Goal: Task Accomplishment & Management: Manage account settings

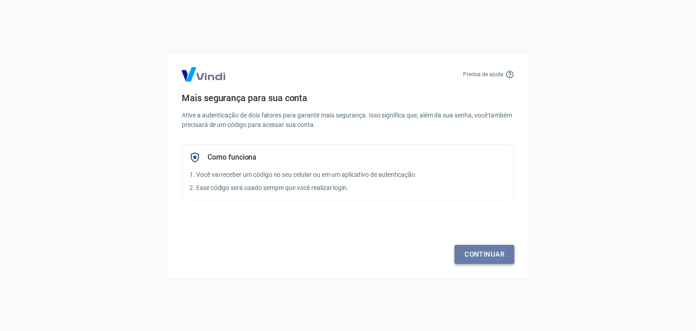
click at [469, 253] on link "Continuar" at bounding box center [485, 254] width 60 height 19
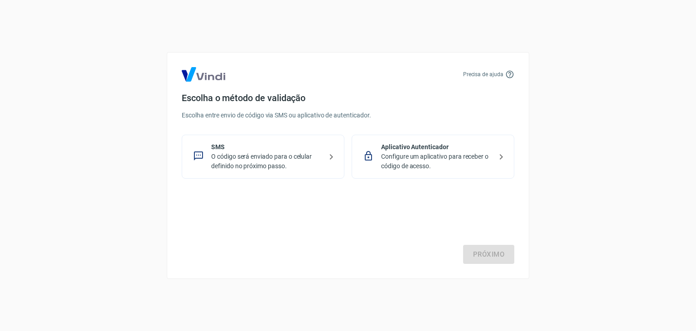
click at [399, 167] on p "Configure um aplicativo para receber o código de acesso." at bounding box center [436, 161] width 111 height 19
click at [477, 251] on link "Próximo" at bounding box center [488, 254] width 51 height 19
click at [258, 160] on p "O código será enviado para o celular definido no próximo passo." at bounding box center [266, 161] width 111 height 19
click at [495, 256] on link "Próximo" at bounding box center [488, 254] width 51 height 19
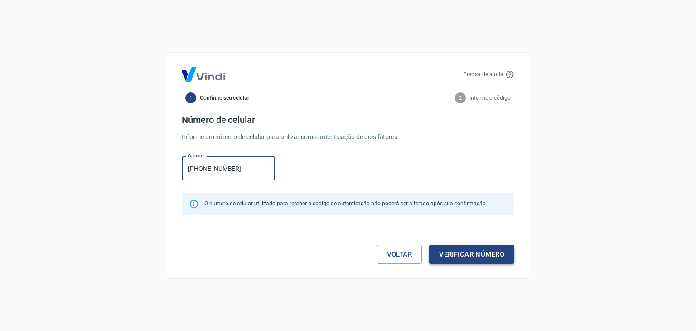
type input "[PHONE_NUMBER]"
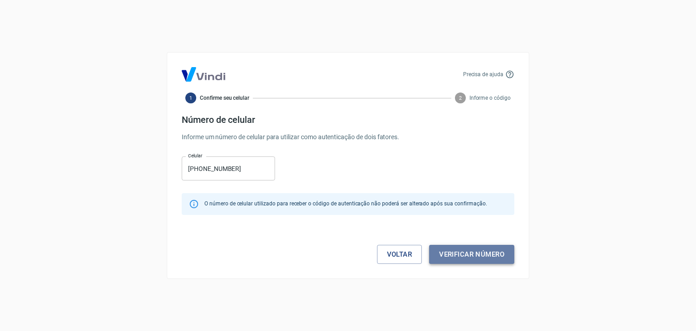
click at [481, 256] on button "Verificar número" at bounding box center [471, 254] width 85 height 19
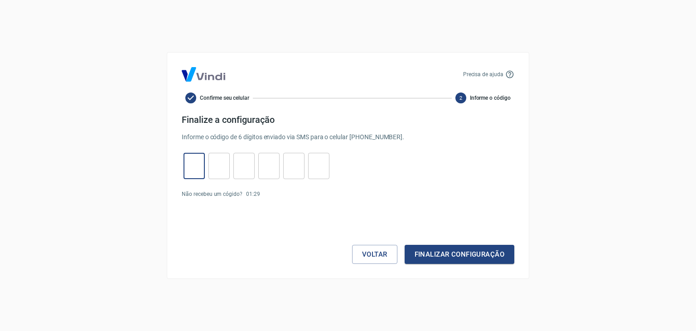
click at [195, 173] on input "tel" at bounding box center [194, 165] width 21 height 19
type input "9"
type input "4"
type input "9"
type input "7"
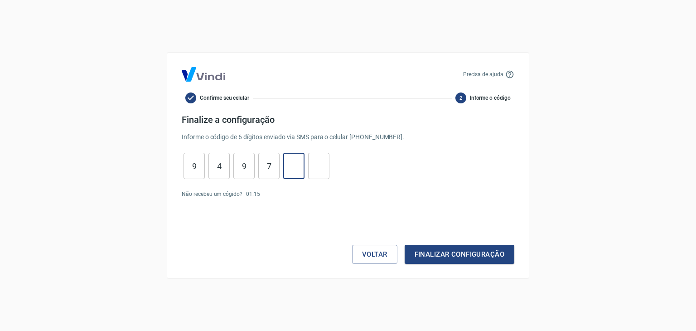
type input "8"
type input "5"
click at [420, 253] on button "Finalizar configuração" at bounding box center [460, 254] width 110 height 19
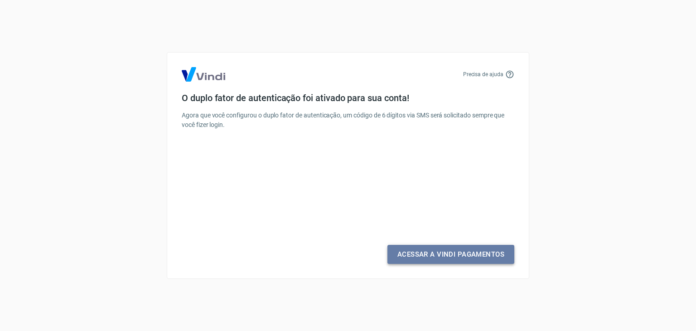
click at [426, 256] on link "Acessar a Vindi Pagamentos" at bounding box center [450, 254] width 127 height 19
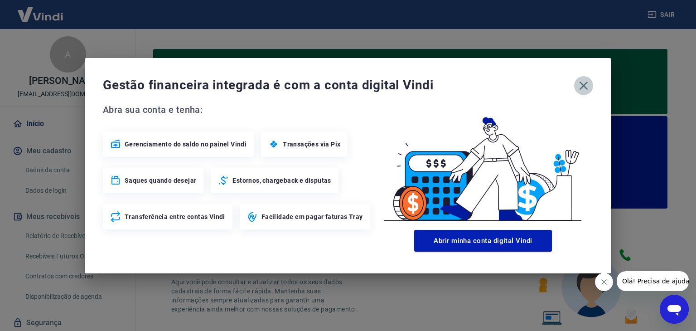
click at [589, 82] on icon "button" at bounding box center [583, 85] width 15 height 15
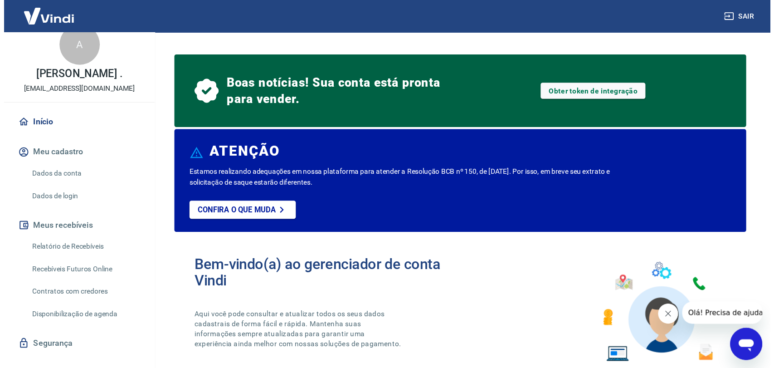
scroll to position [29, 0]
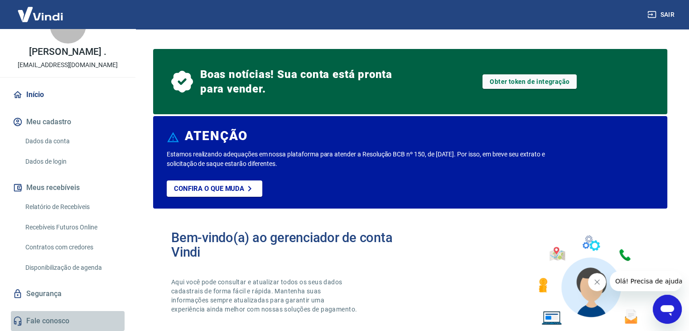
click at [85, 321] on link "Fale conosco" at bounding box center [68, 321] width 114 height 20
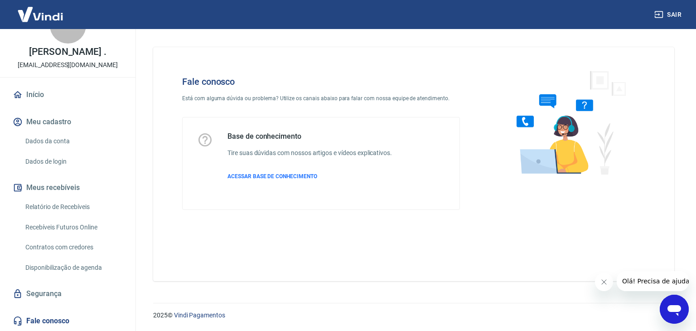
click at [692, 208] on div "Fale conosco Está com alguma dúvida ou problema? Utilize os canais abaixo para …" at bounding box center [413, 160] width 565 height 263
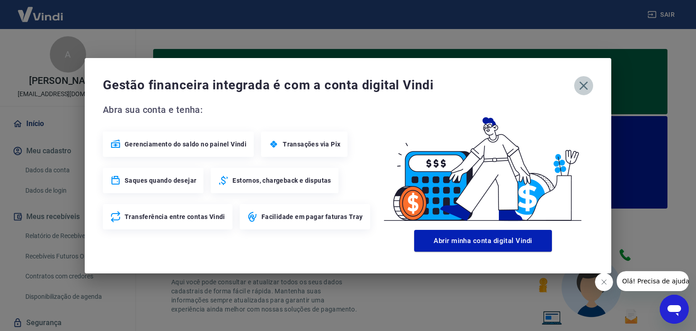
click at [586, 85] on icon "button" at bounding box center [583, 85] width 15 height 15
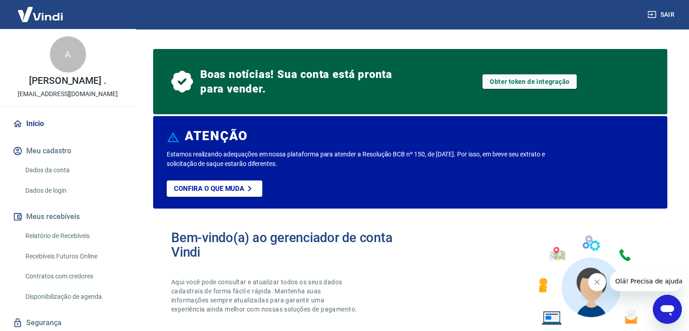
scroll to position [29, 0]
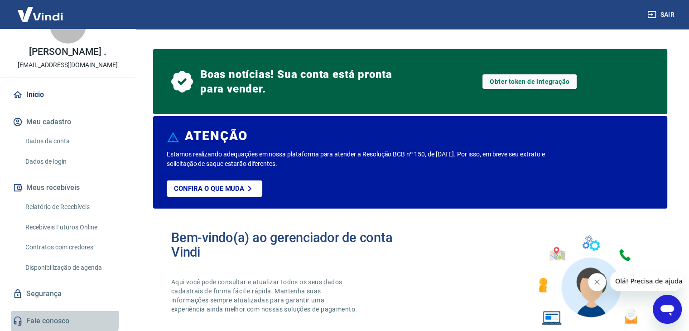
click at [53, 319] on link "Fale conosco" at bounding box center [68, 321] width 114 height 20
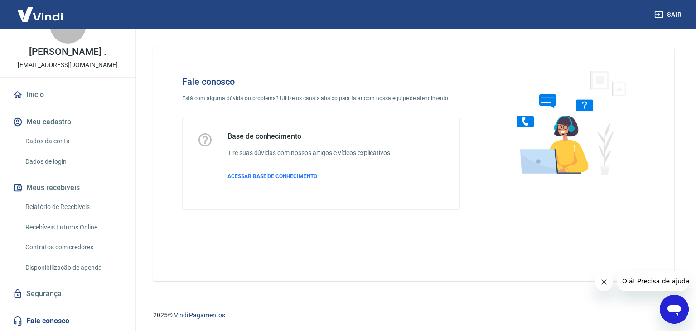
click at [59, 144] on link "Dados da conta" at bounding box center [73, 141] width 103 height 19
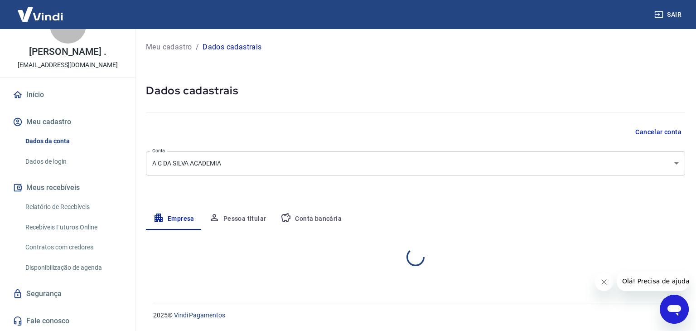
select select "PI"
select select "business"
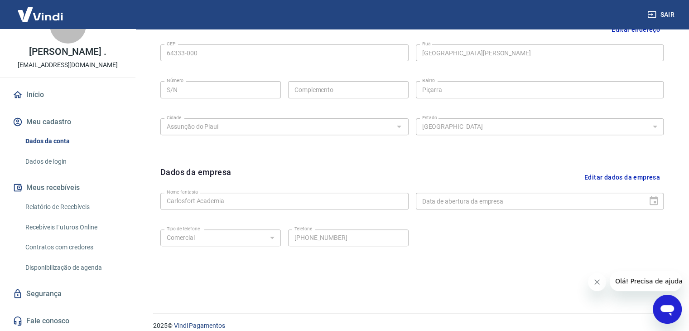
scroll to position [323, 0]
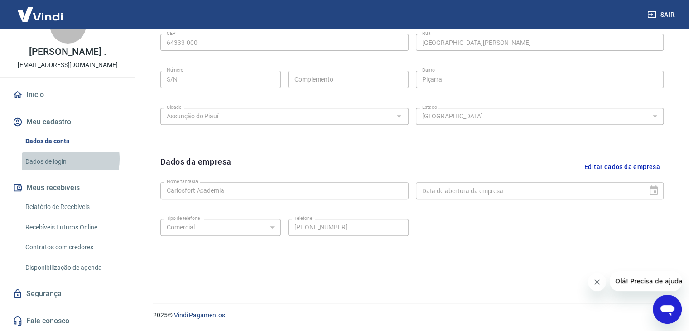
click at [53, 159] on link "Dados de login" at bounding box center [73, 161] width 103 height 19
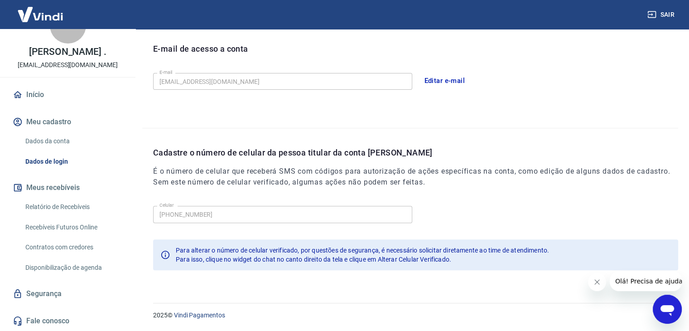
scroll to position [249, 0]
click at [85, 320] on link "Fale conosco" at bounding box center [68, 321] width 114 height 20
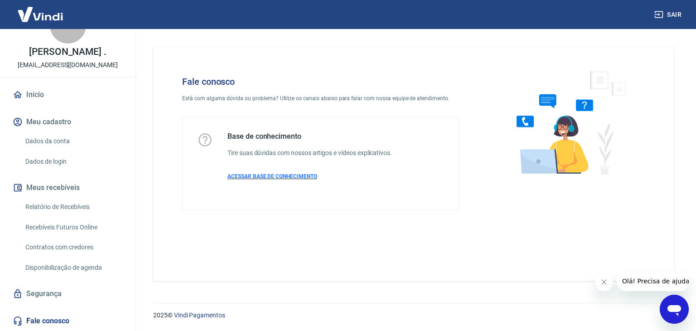
click at [297, 176] on span "ACESSAR BASE DE CONHECIMENTO" at bounding box center [272, 176] width 90 height 6
click at [80, 294] on link "Segurança" at bounding box center [68, 294] width 114 height 20
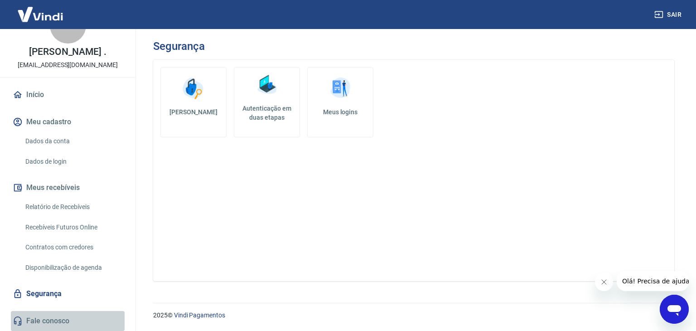
click at [70, 316] on link "Fale conosco" at bounding box center [68, 321] width 114 height 20
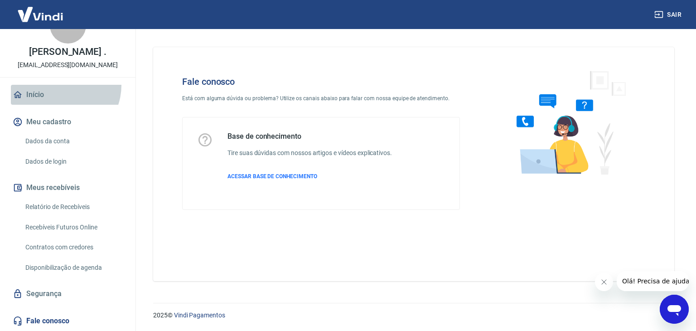
click at [60, 85] on link "Início" at bounding box center [68, 95] width 114 height 20
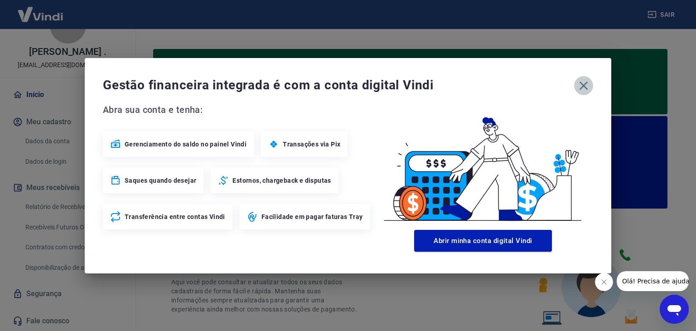
click at [588, 89] on icon "button" at bounding box center [583, 85] width 15 height 15
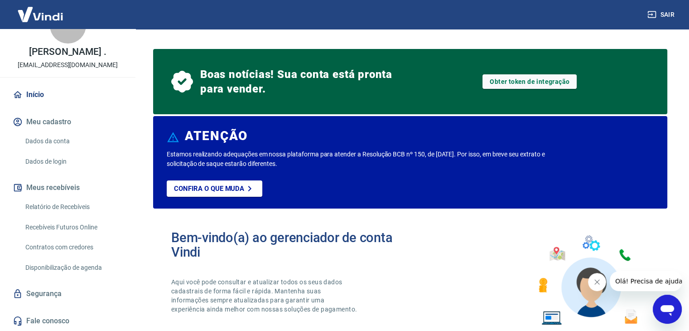
click at [102, 320] on link "Fale conosco" at bounding box center [68, 321] width 114 height 20
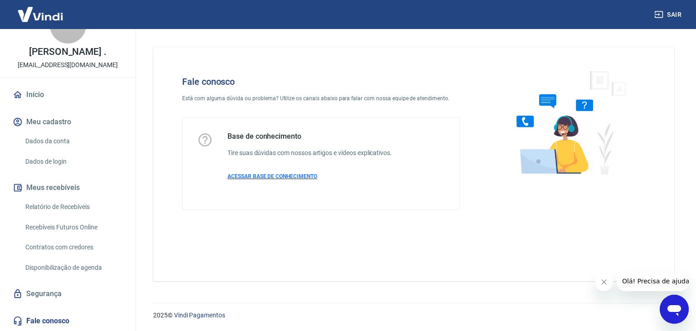
click at [275, 179] on span "ACESSAR BASE DE CONHECIMENTO" at bounding box center [272, 176] width 90 height 6
click at [61, 137] on link "Dados da conta" at bounding box center [73, 141] width 103 height 19
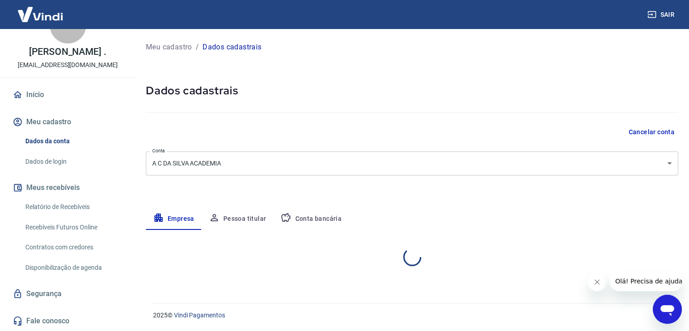
select select "PI"
select select "business"
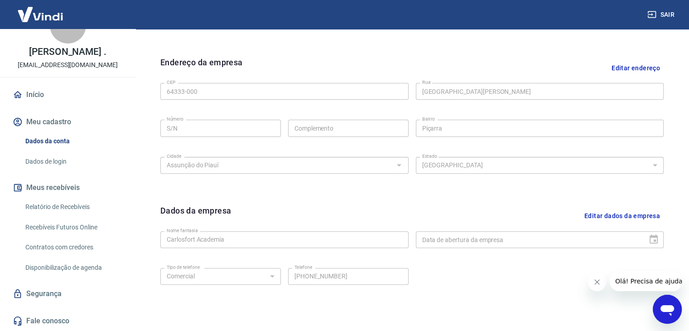
scroll to position [323, 0]
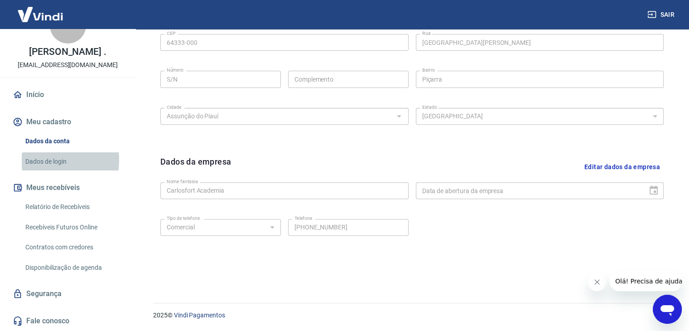
click at [41, 160] on link "Dados de login" at bounding box center [73, 161] width 103 height 19
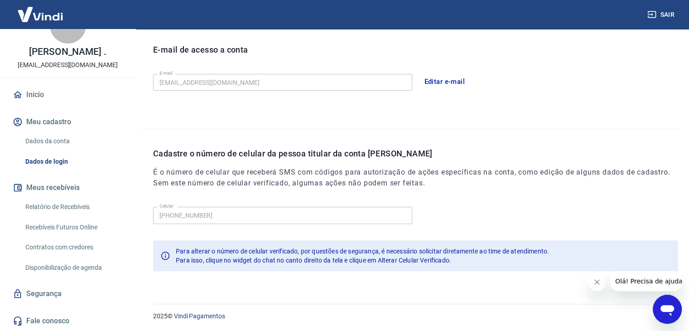
scroll to position [249, 0]
click at [69, 325] on link "Fale conosco" at bounding box center [68, 321] width 114 height 20
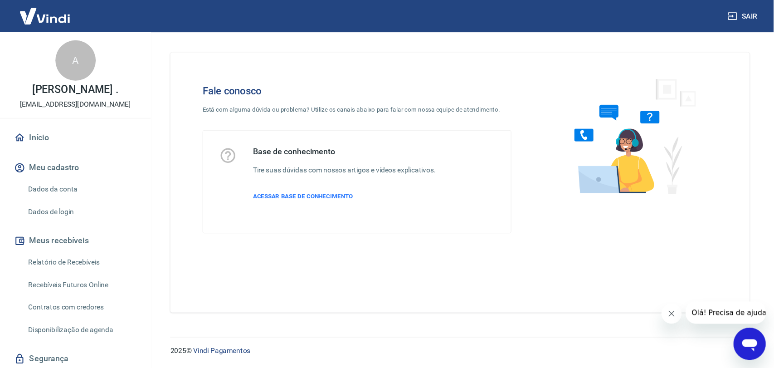
scroll to position [29, 0]
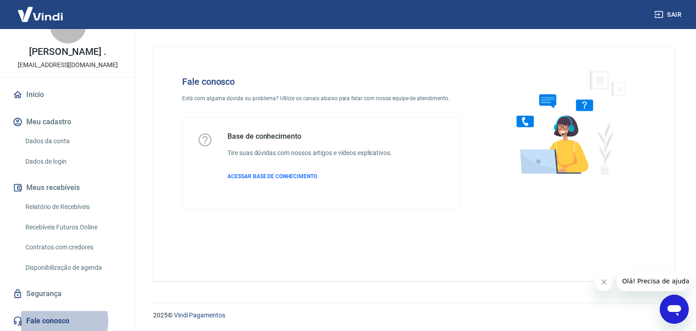
click at [64, 313] on link "Fale conosco" at bounding box center [68, 321] width 114 height 20
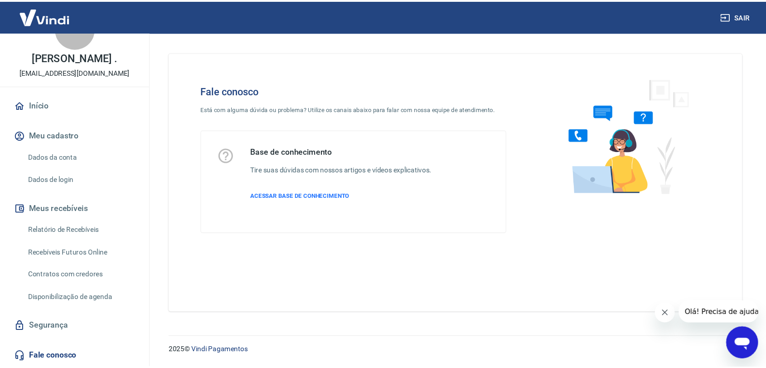
scroll to position [0, 0]
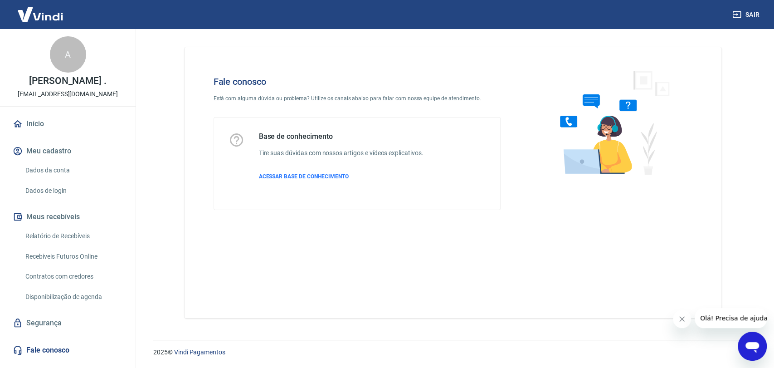
click at [55, 173] on link "Dados da conta" at bounding box center [73, 170] width 103 height 19
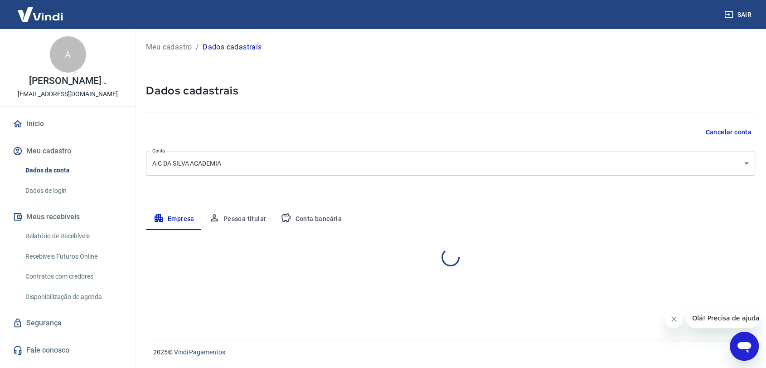
select select "PI"
select select "business"
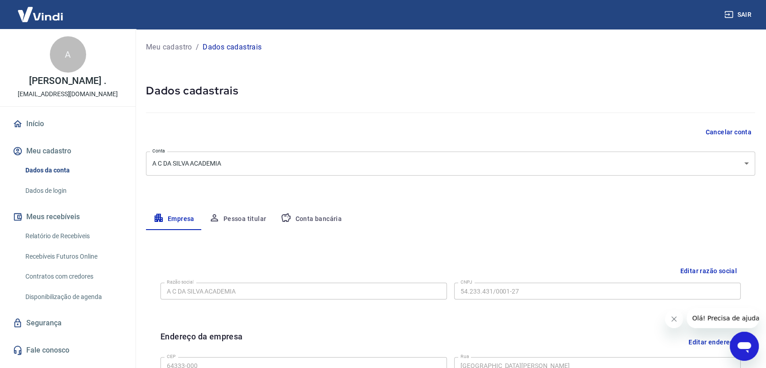
click at [357, 125] on div "Cancelar conta" at bounding box center [450, 132] width 609 height 17
